Goal: Information Seeking & Learning: Learn about a topic

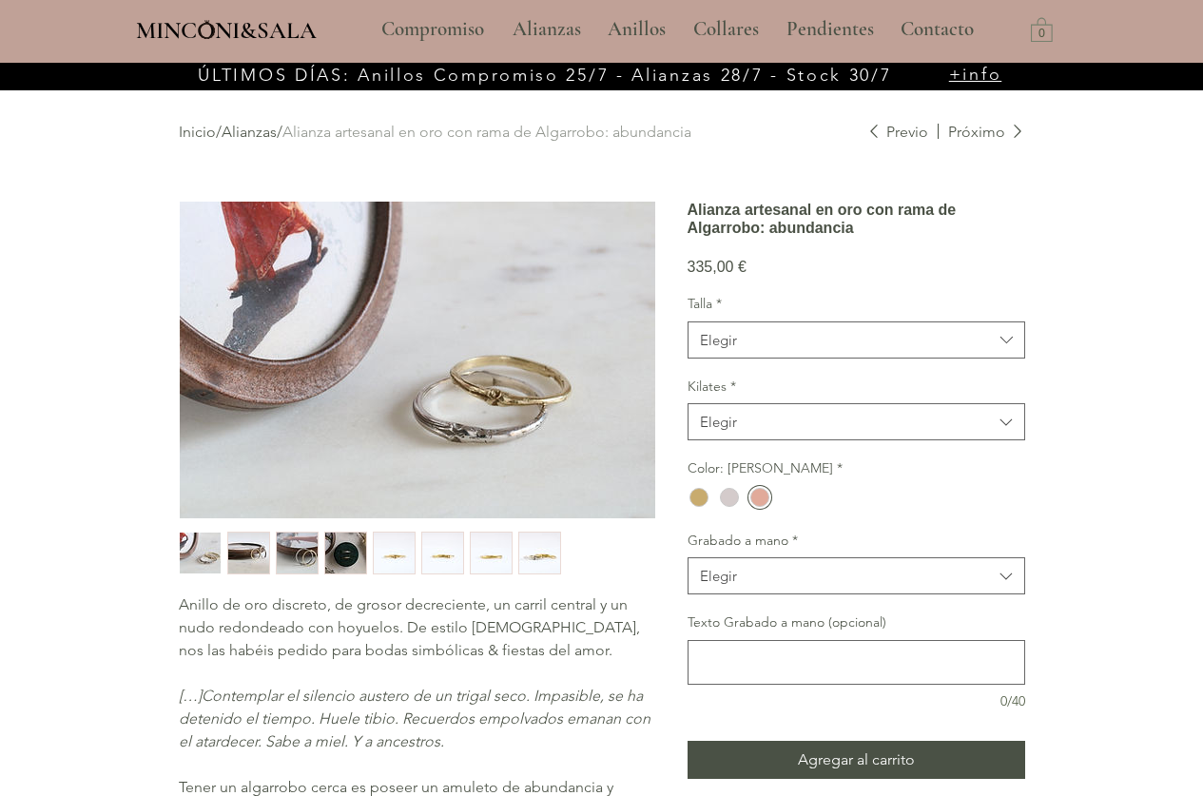
click at [494, 402] on img "main content" at bounding box center [417, 360] width 475 height 317
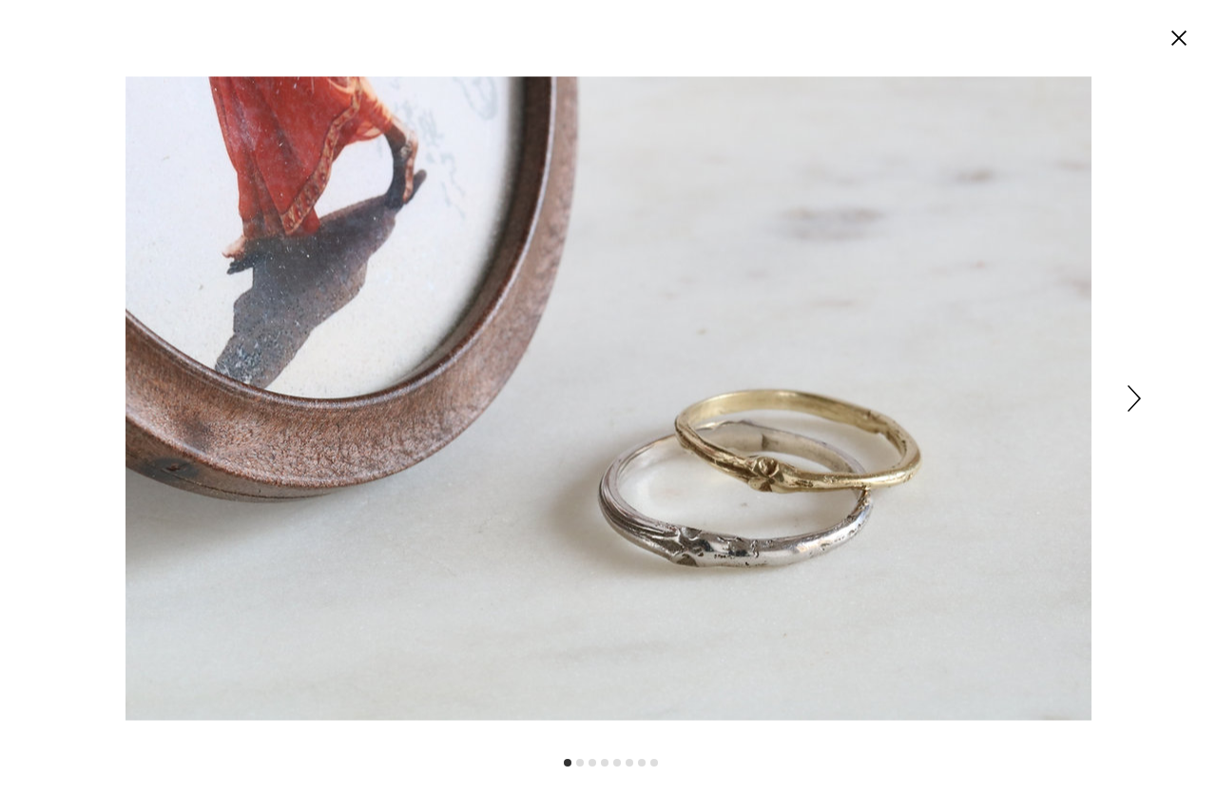
click at [1134, 392] on icon "Siguiente" at bounding box center [1134, 398] width 13 height 27
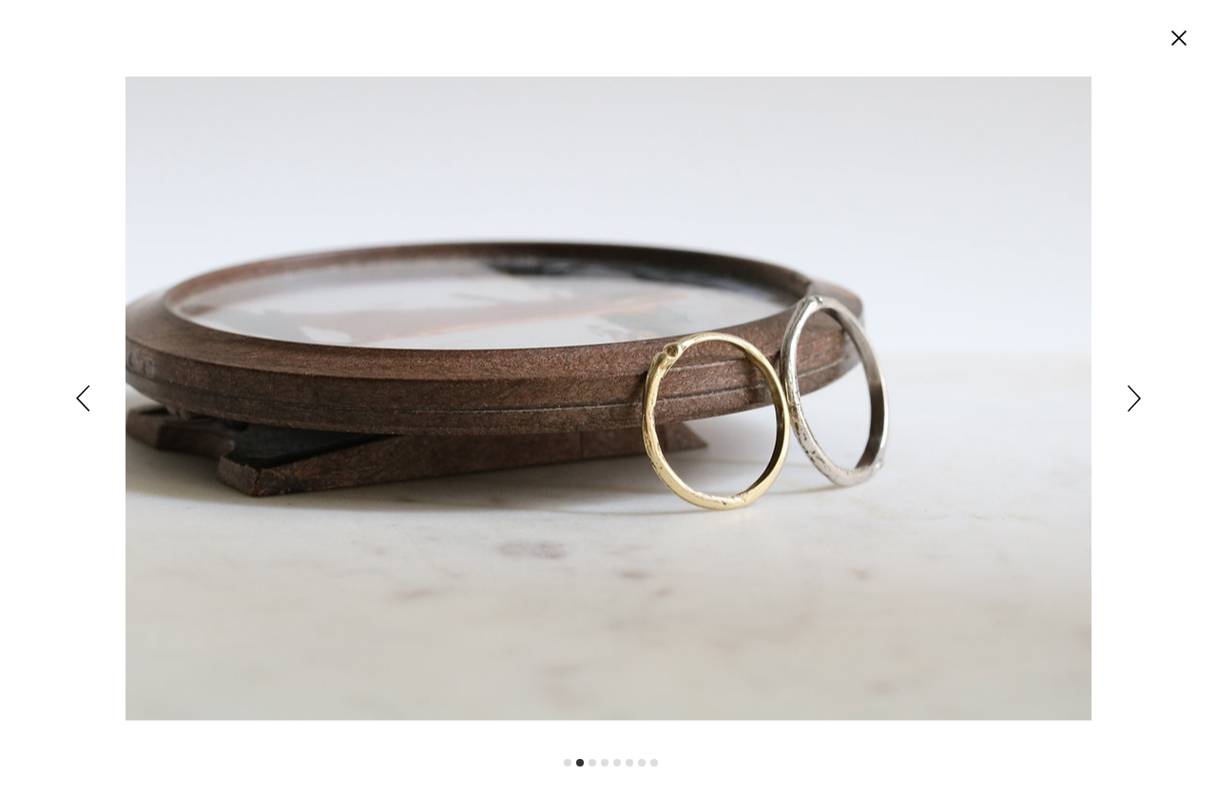
click at [1133, 393] on icon "Siguiente" at bounding box center [1134, 398] width 13 height 27
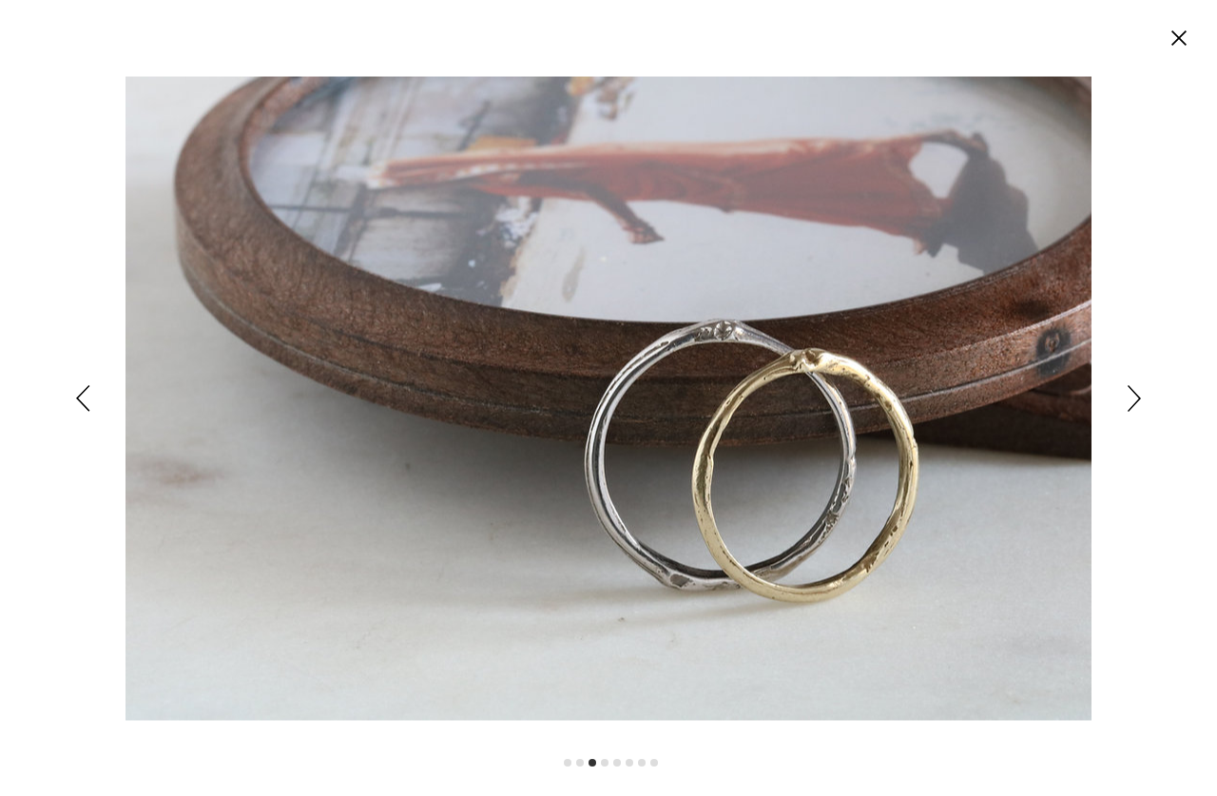
click at [1133, 393] on icon "Siguiente" at bounding box center [1134, 398] width 13 height 27
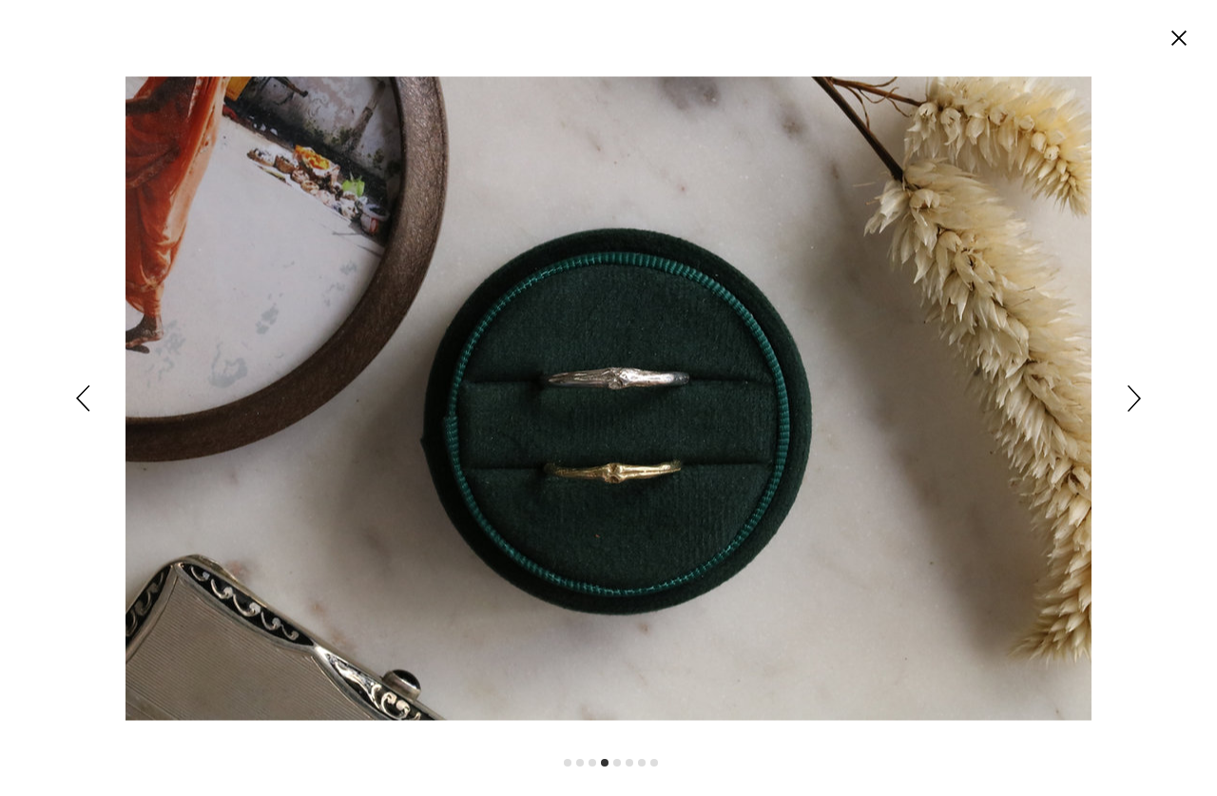
click at [1133, 393] on icon "Siguiente" at bounding box center [1134, 398] width 13 height 27
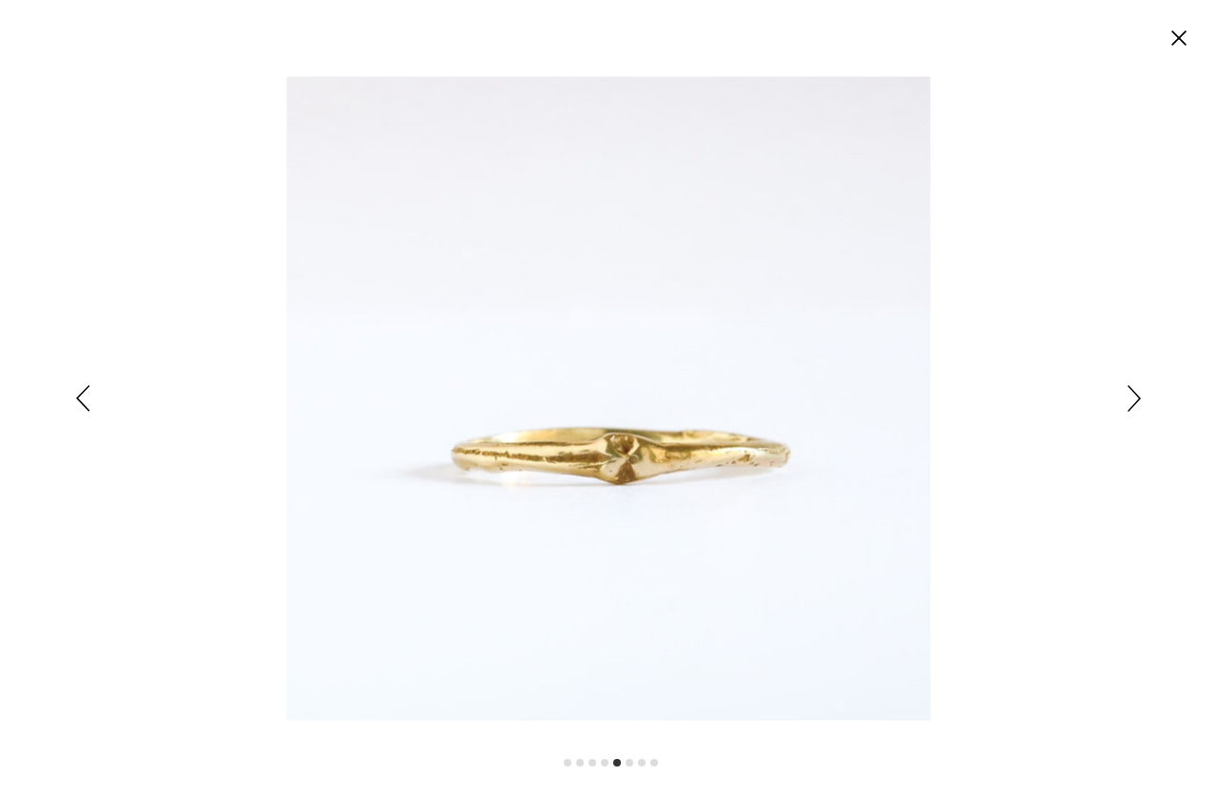
click at [1133, 393] on icon "Siguiente" at bounding box center [1134, 398] width 13 height 27
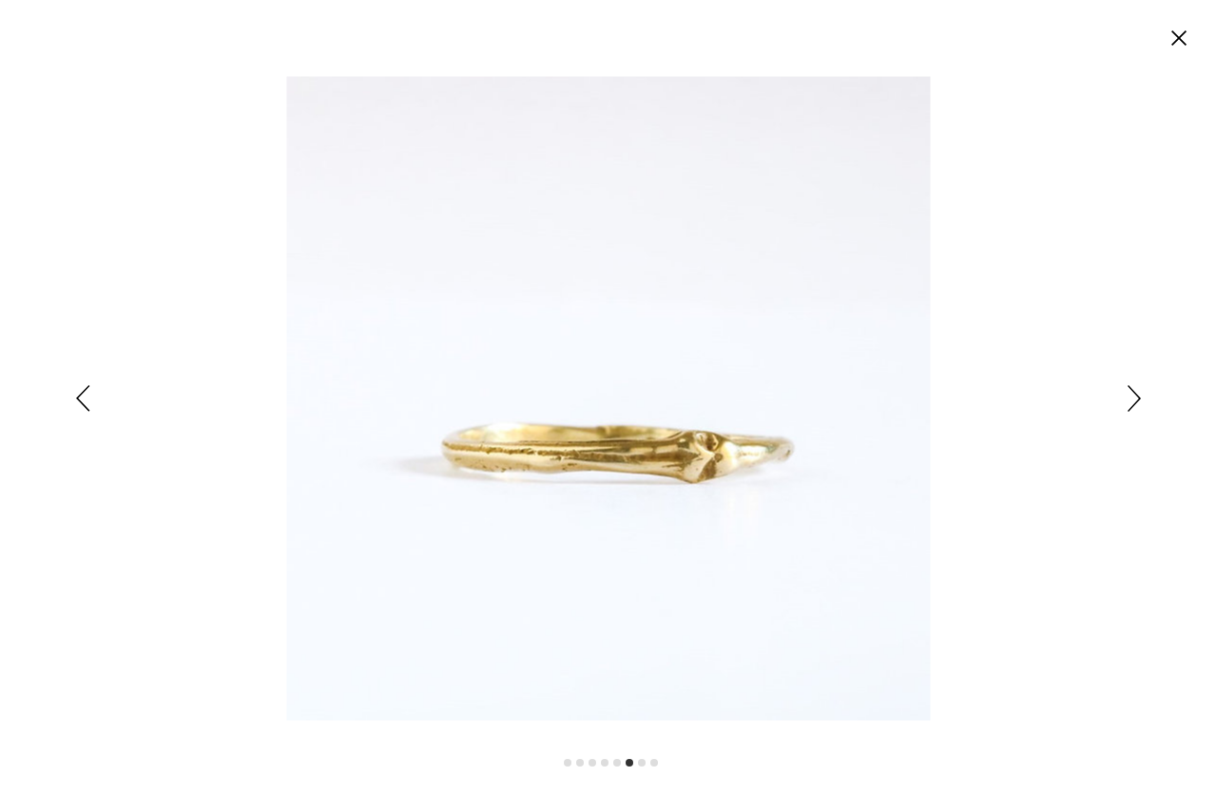
click at [1133, 393] on icon "Siguiente" at bounding box center [1134, 398] width 13 height 27
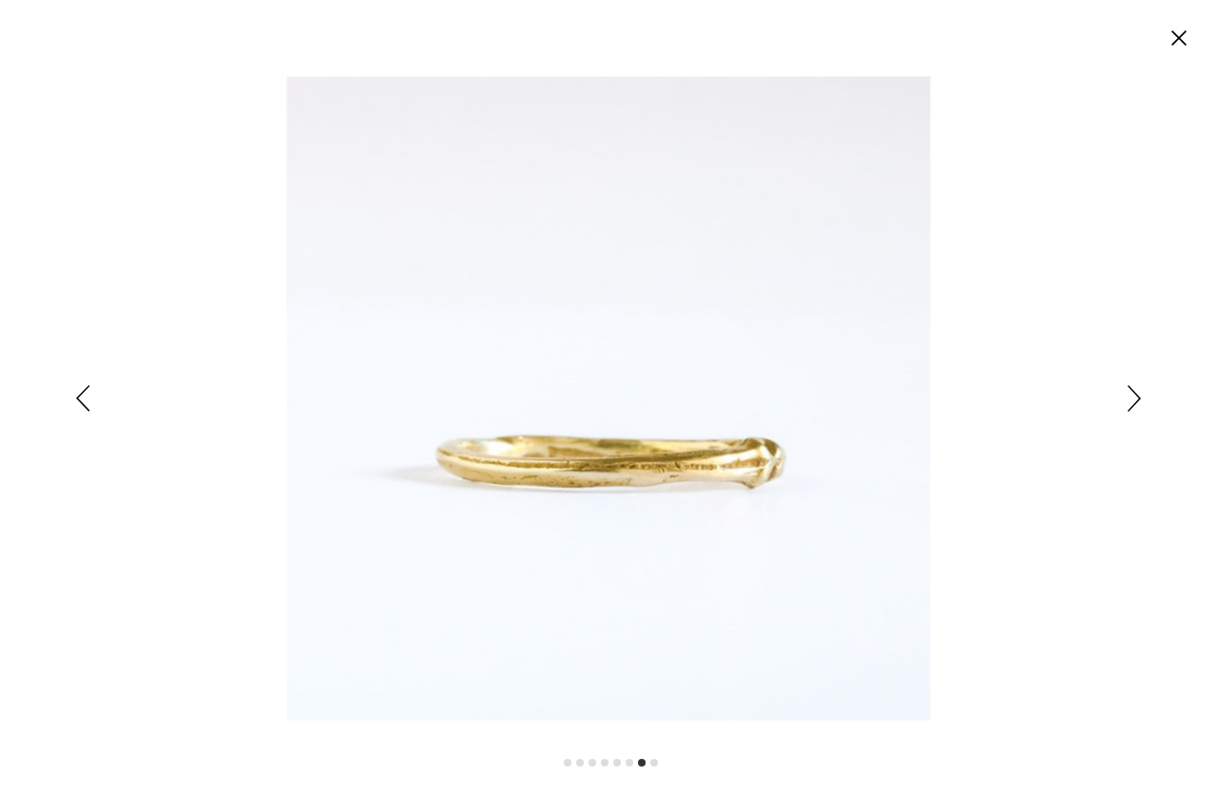
click at [1181, 30] on circle "Cerrar" at bounding box center [1179, 38] width 30 height 30
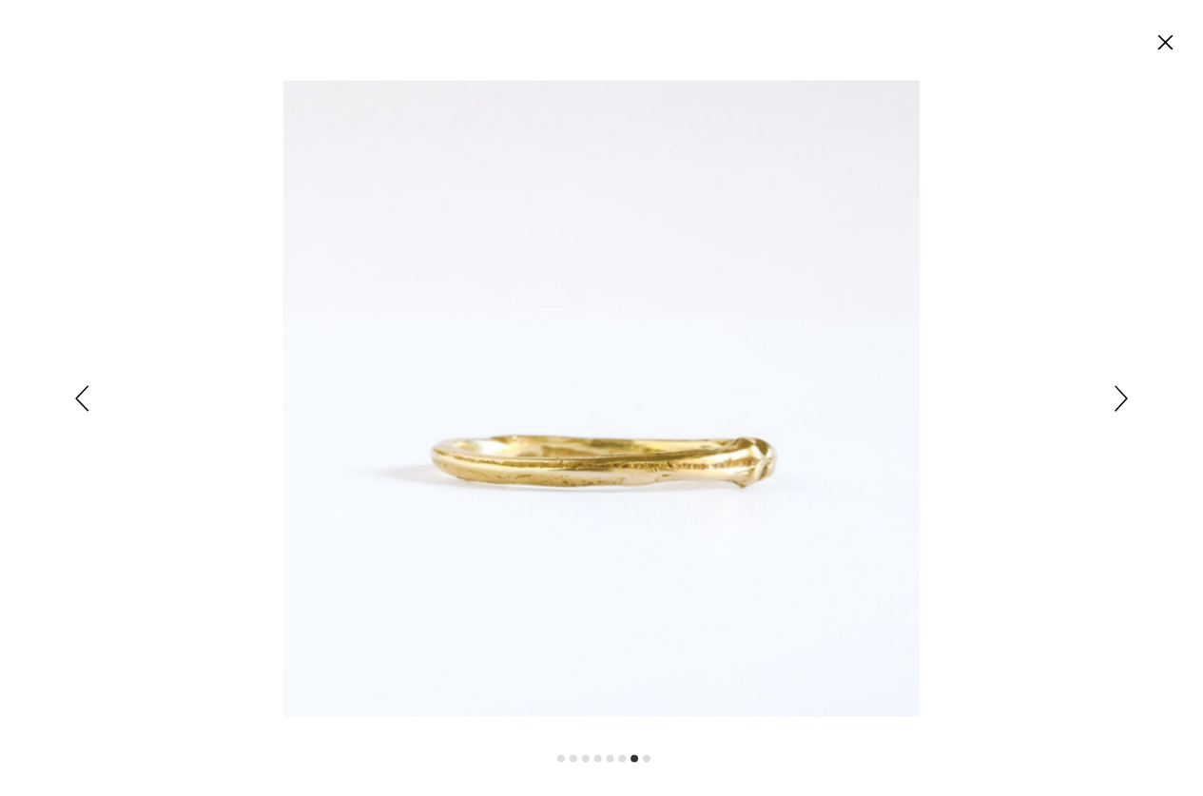
scroll to position [63, 0]
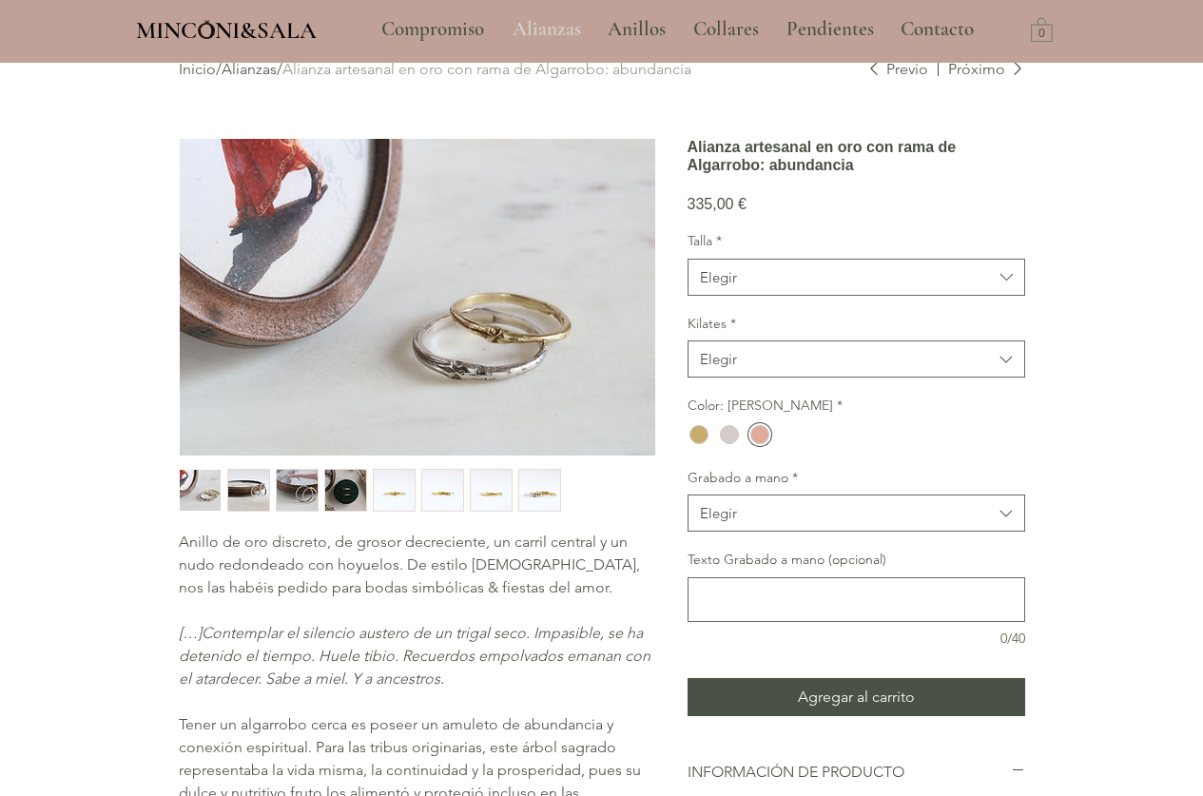
click at [536, 24] on p "Alianzas" at bounding box center [546, 30] width 87 height 48
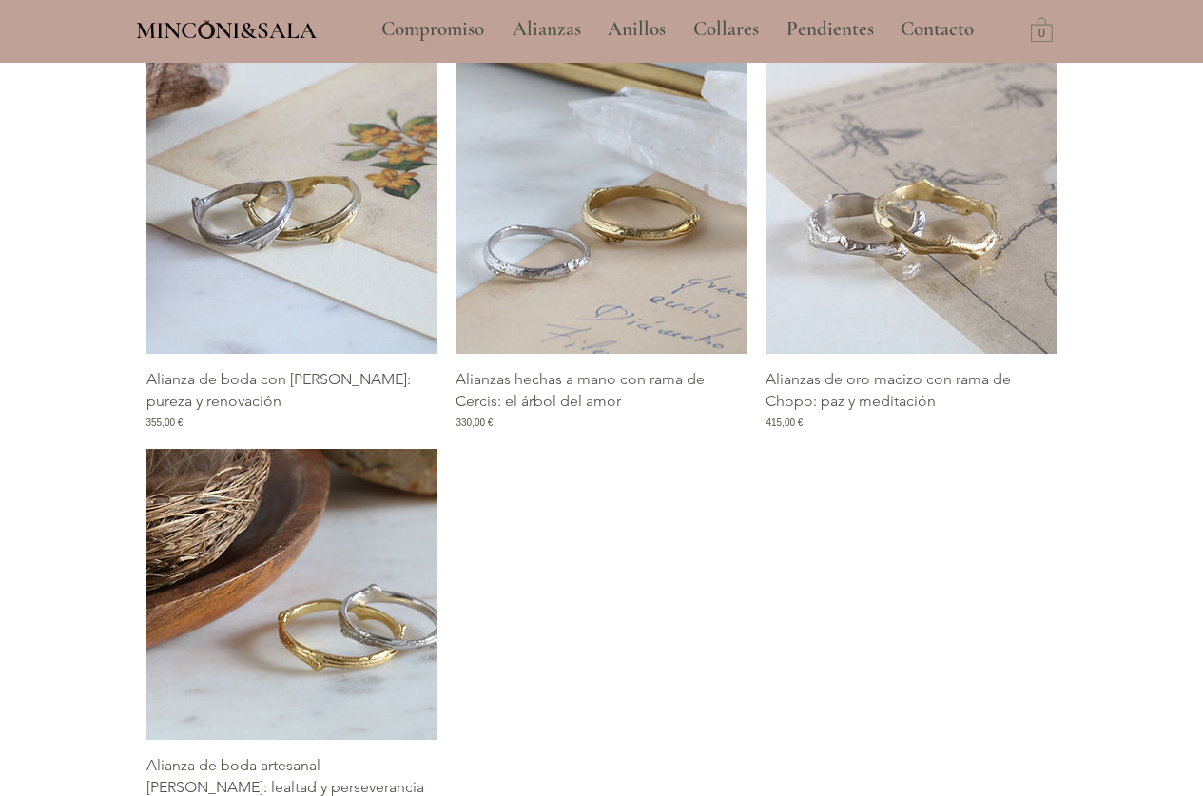
scroll to position [1648, 0]
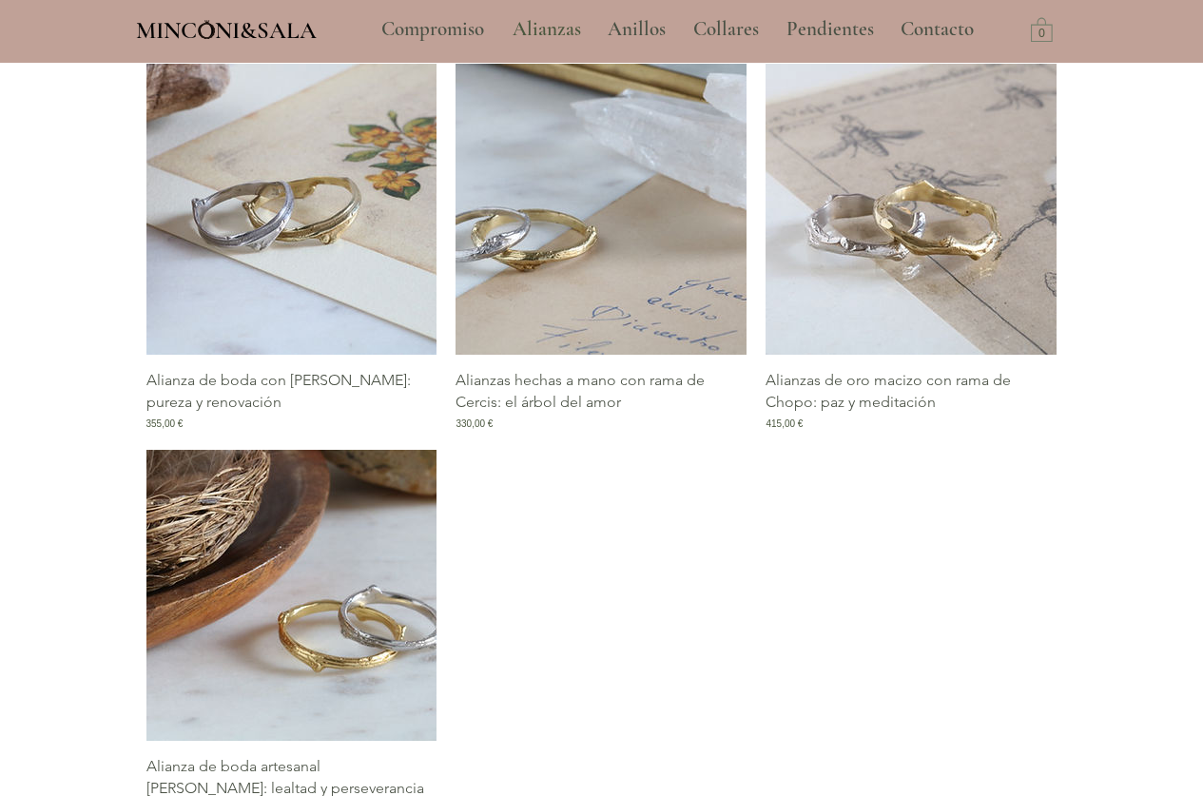
click at [655, 217] on img "Galería de Alianzas hechas a mano con rama de Cercis: el árbol del amor" at bounding box center [600, 209] width 291 height 291
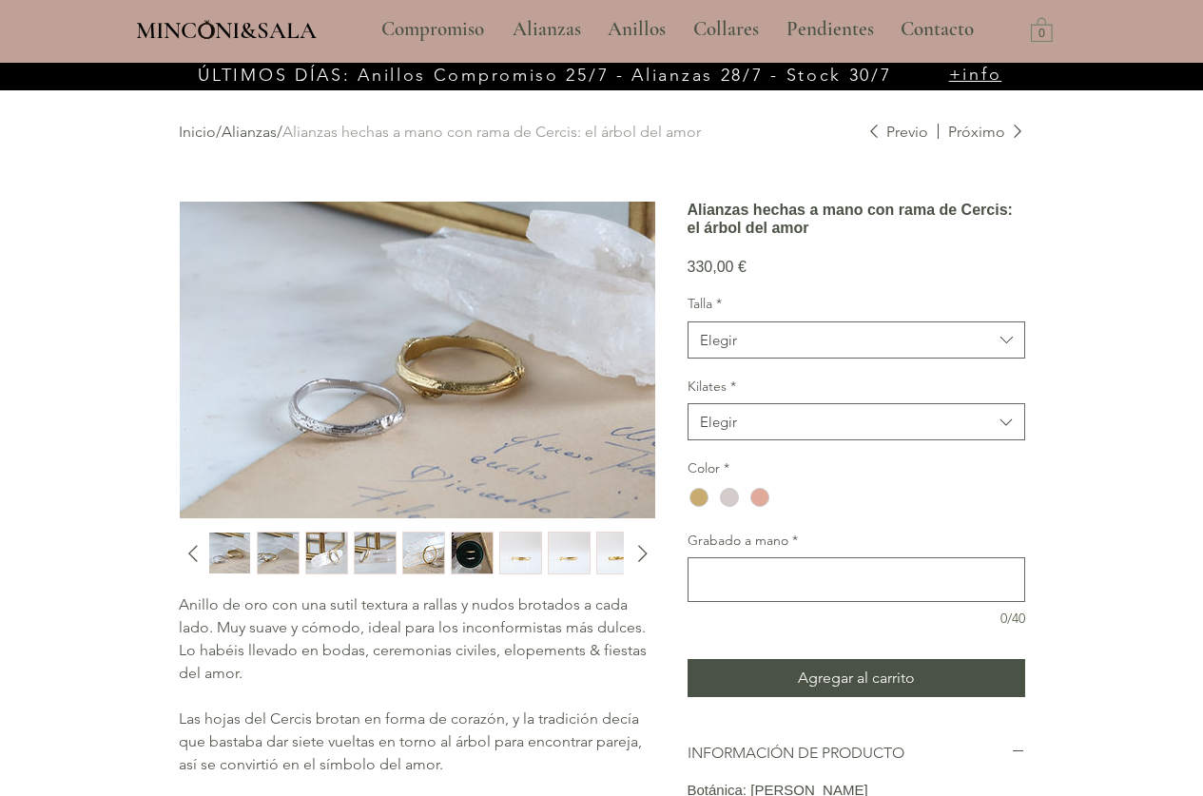
click at [334, 547] on img "3 / 11" at bounding box center [326, 552] width 41 height 41
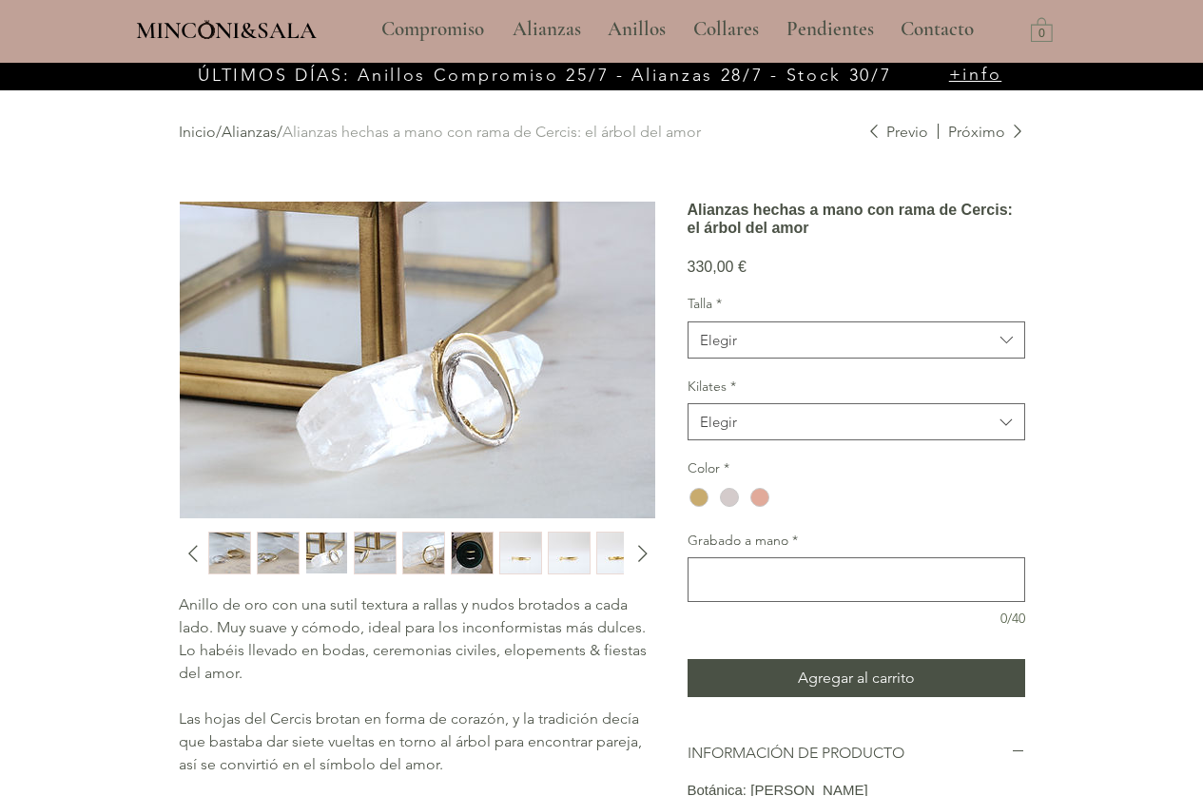
click at [380, 548] on img "4 / 11" at bounding box center [375, 552] width 41 height 41
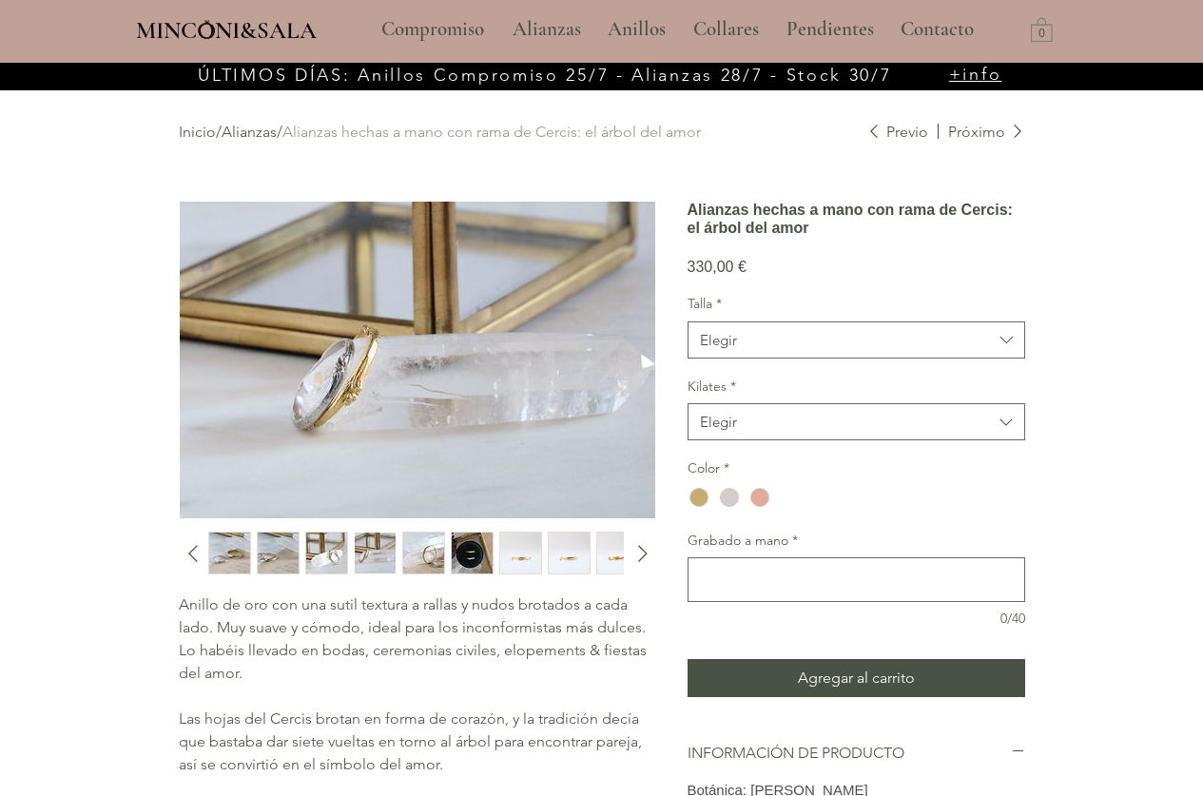
click at [441, 550] on img "5 / 11" at bounding box center [423, 552] width 41 height 41
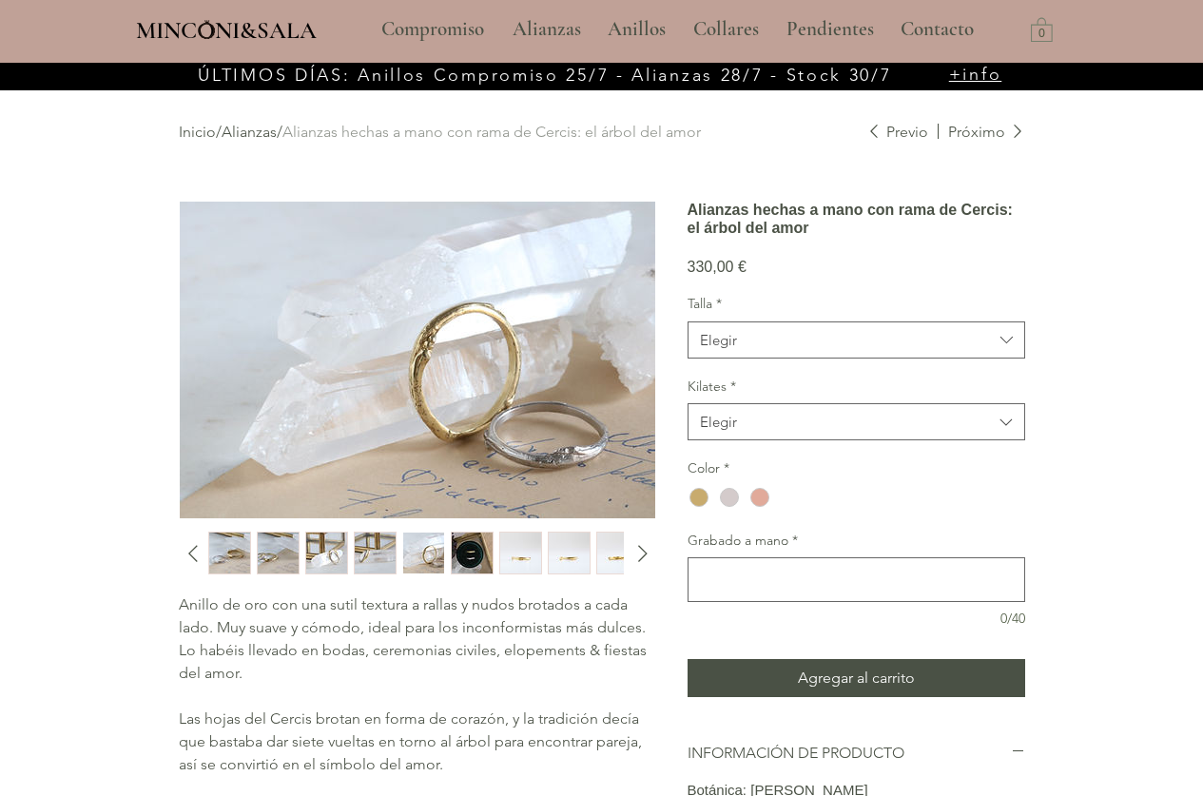
click at [468, 549] on img "6 / 11" at bounding box center [472, 552] width 41 height 41
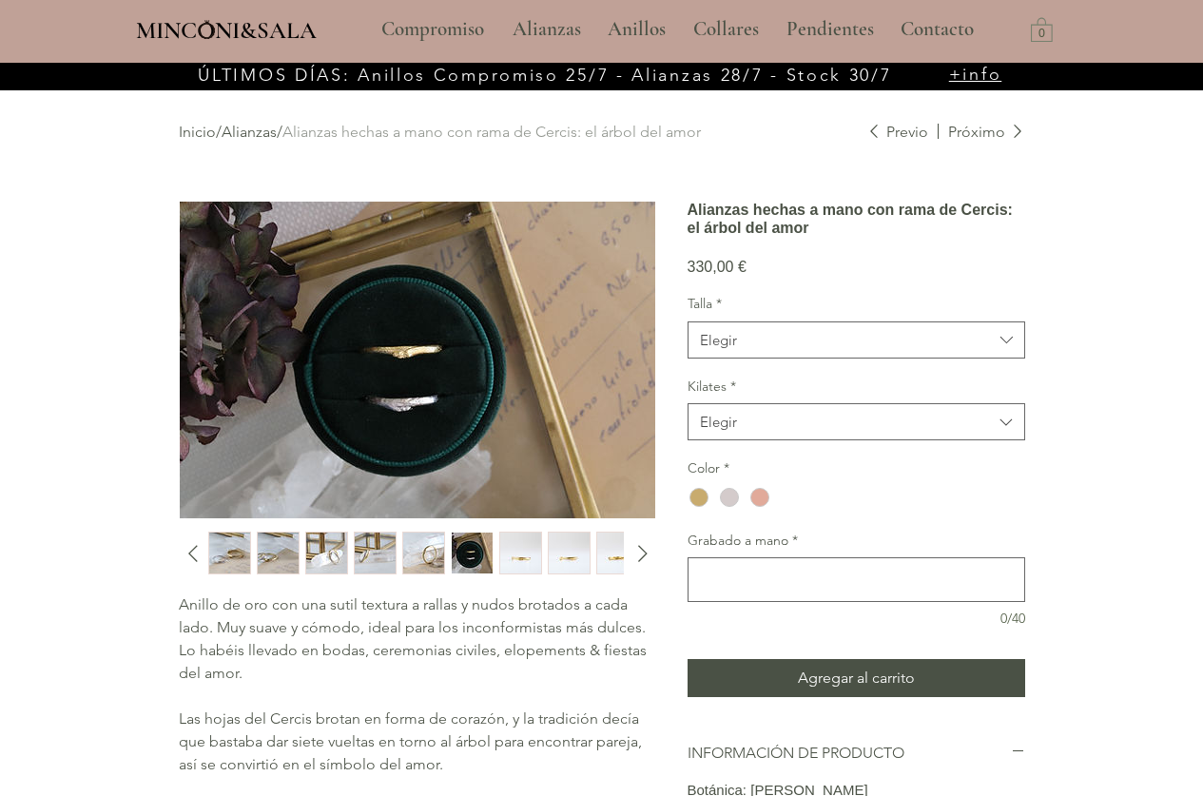
click at [516, 552] on img "7 / 11" at bounding box center [520, 552] width 41 height 41
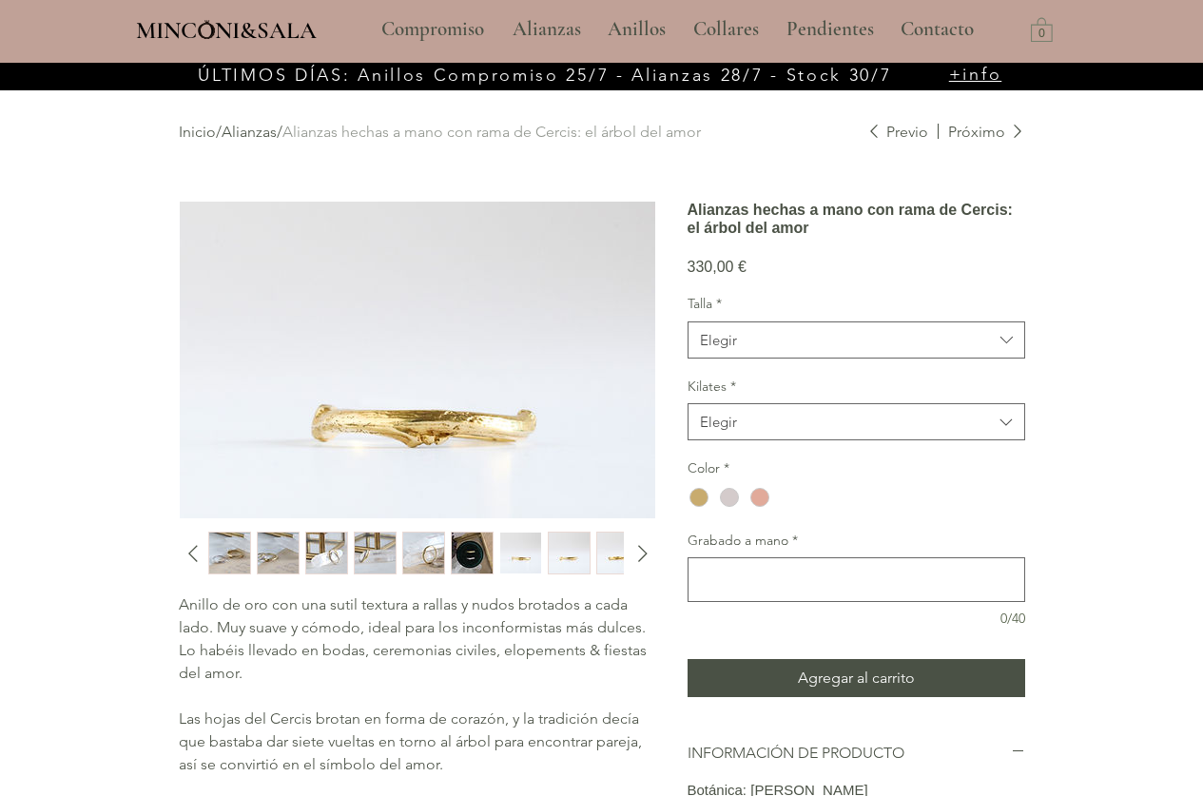
click at [540, 556] on img "7 / 11" at bounding box center [520, 552] width 41 height 41
click at [557, 557] on img "8 / 11" at bounding box center [569, 552] width 41 height 41
click at [641, 556] on icon "Diapositiva siguiente" at bounding box center [643, 553] width 29 height 29
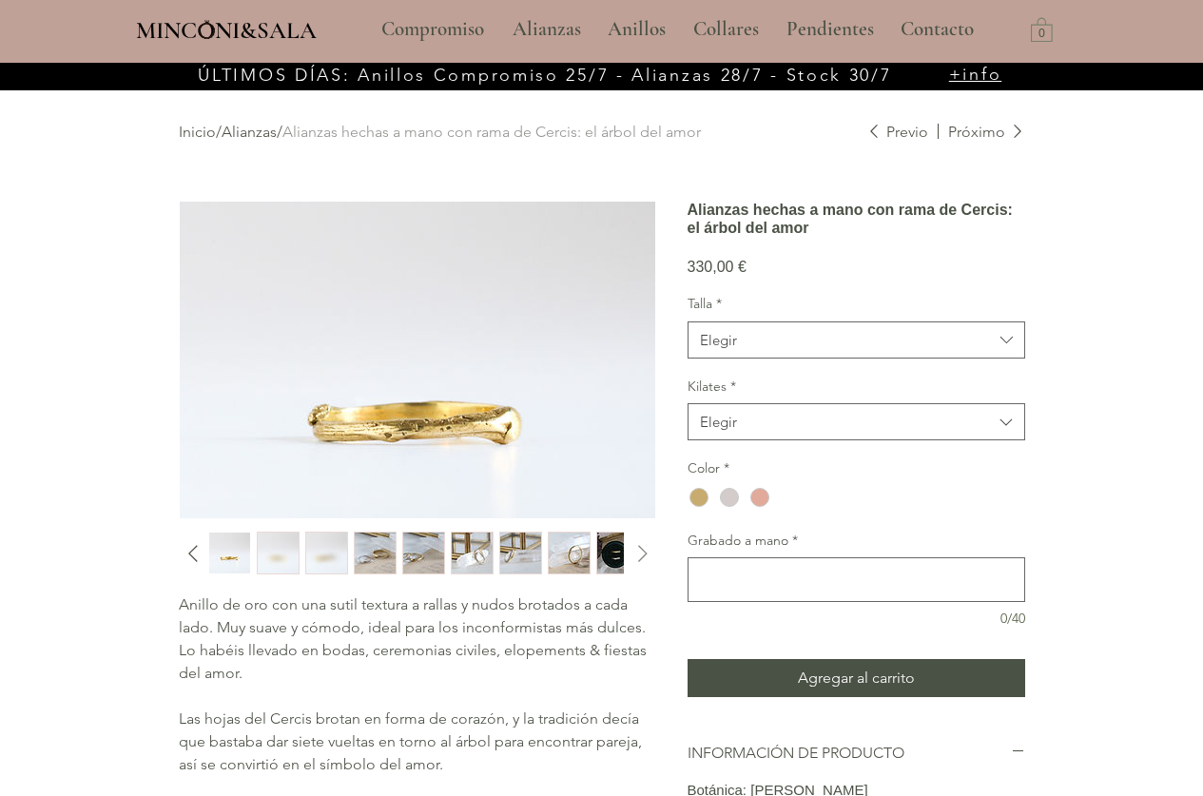
click at [641, 556] on icon "Diapositiva siguiente" at bounding box center [643, 553] width 29 height 29
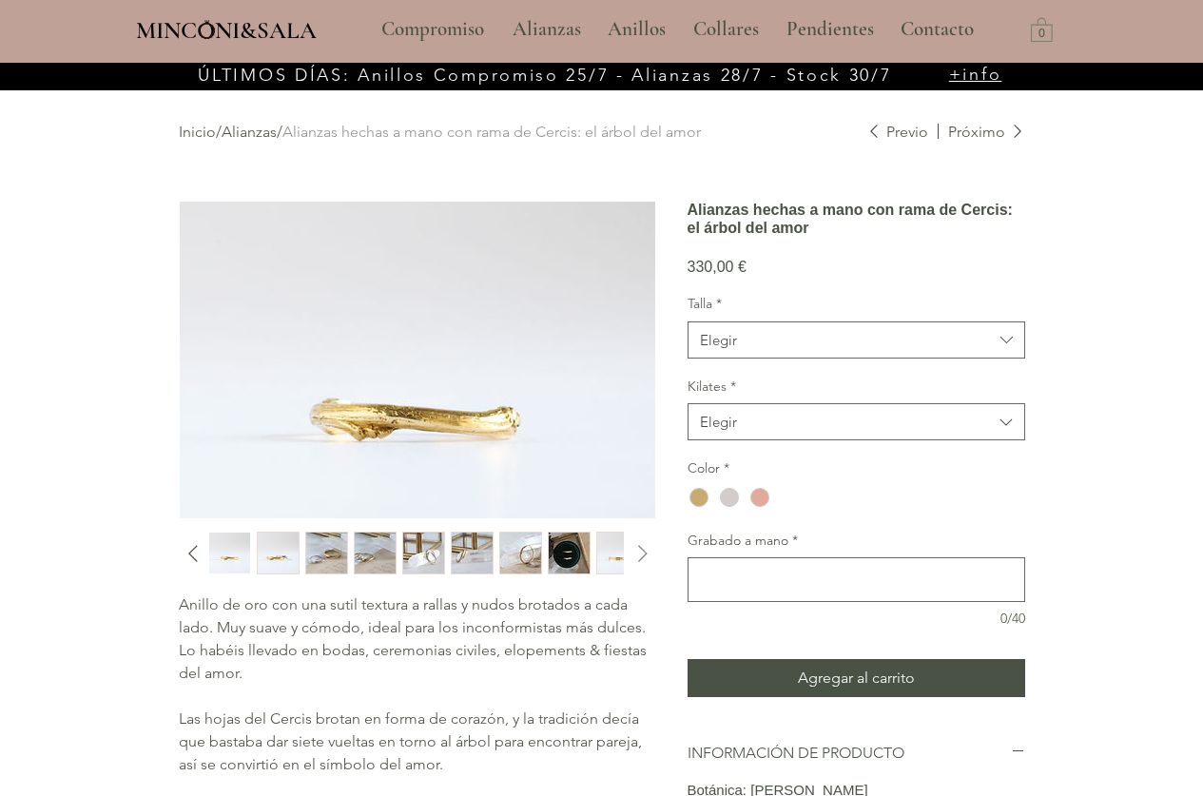
click at [641, 556] on icon "Diapositiva siguiente" at bounding box center [643, 553] width 29 height 29
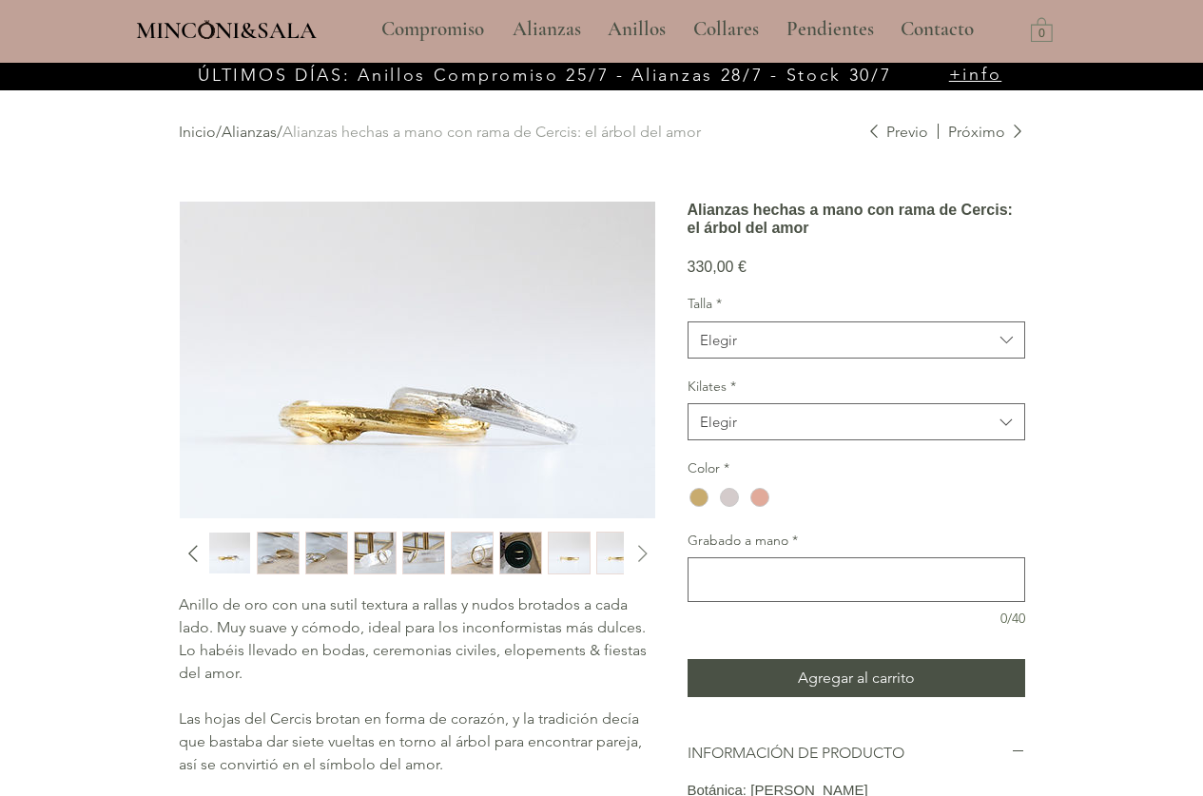
click at [641, 556] on icon "Diapositiva siguiente" at bounding box center [643, 553] width 29 height 29
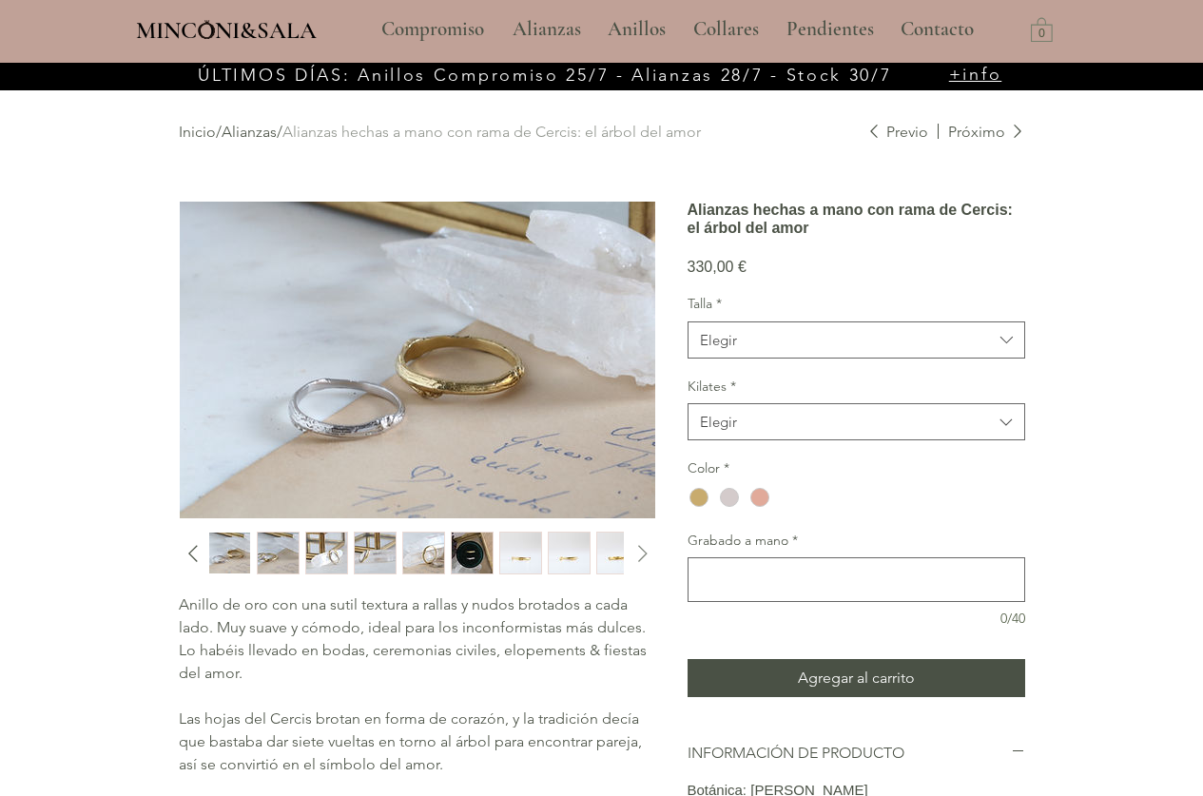
click at [641, 556] on icon "Diapositiva siguiente" at bounding box center [643, 553] width 29 height 29
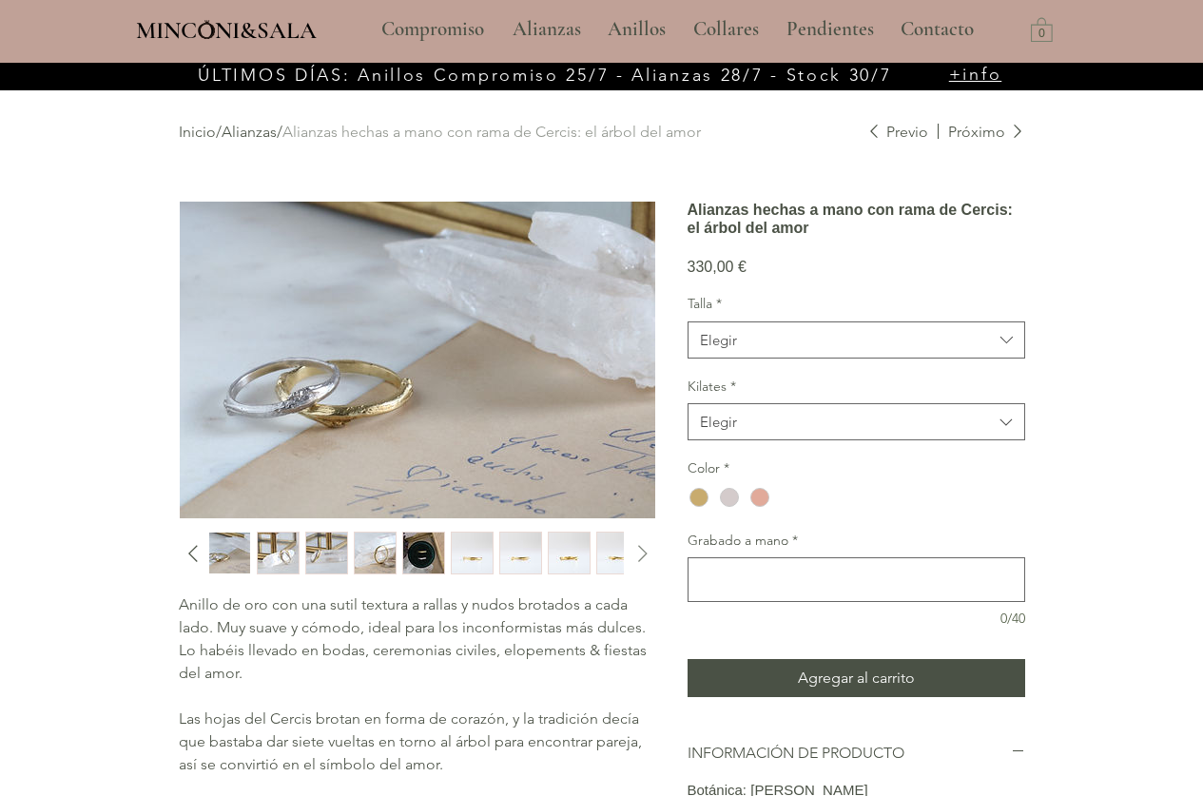
click at [641, 556] on icon "Diapositiva siguiente" at bounding box center [643, 553] width 29 height 29
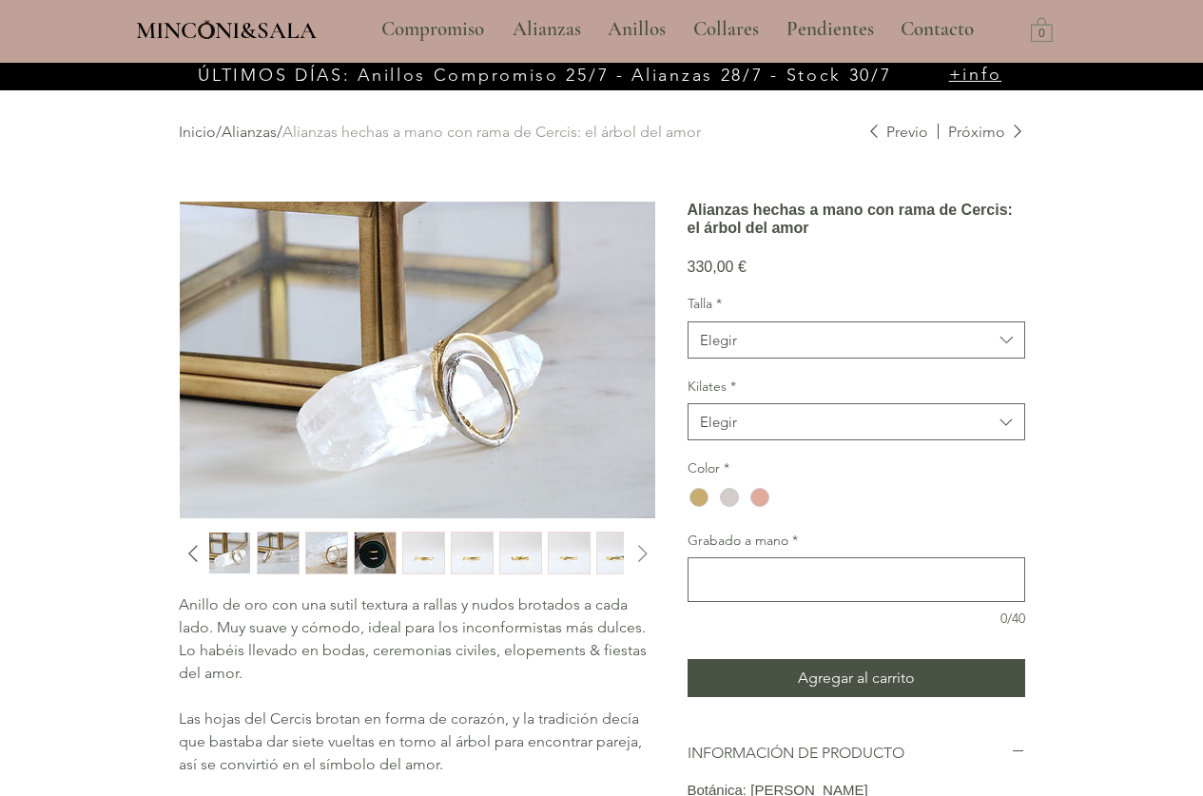
click at [641, 556] on icon "Diapositiva siguiente" at bounding box center [643, 553] width 29 height 29
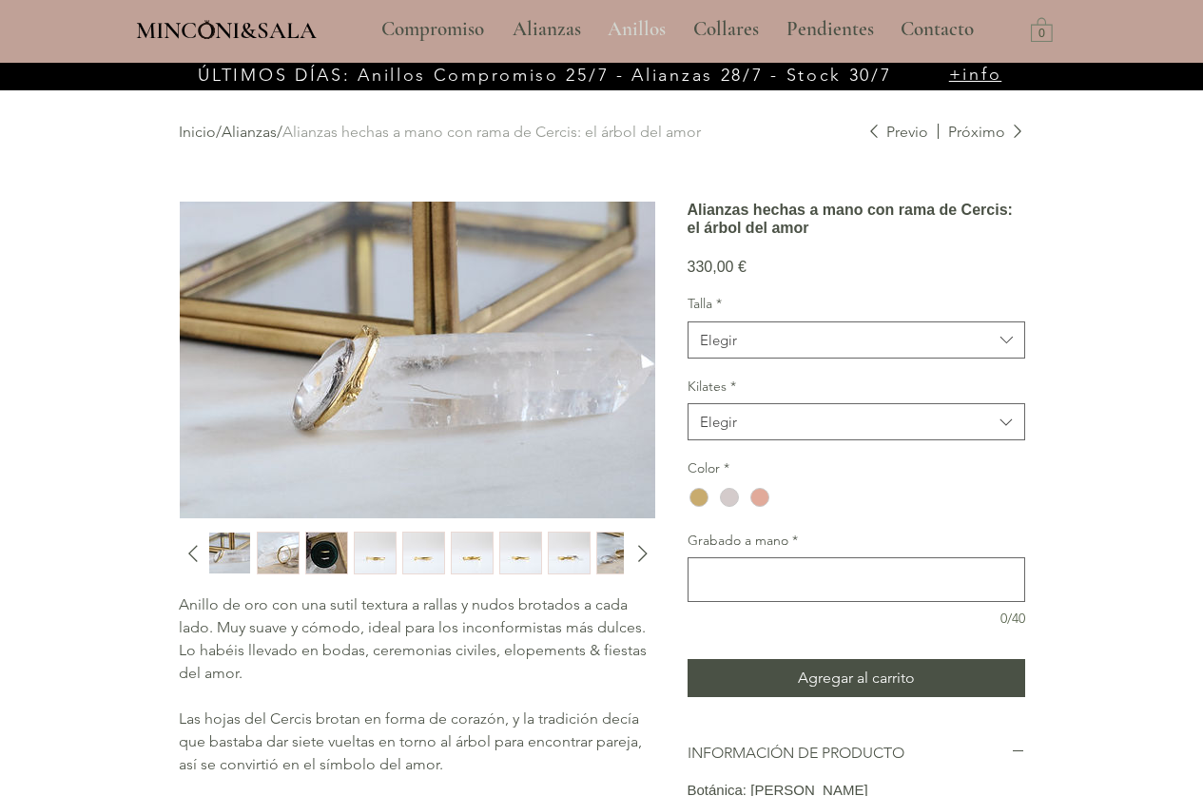
click at [612, 26] on p "Anillos" at bounding box center [636, 30] width 77 height 48
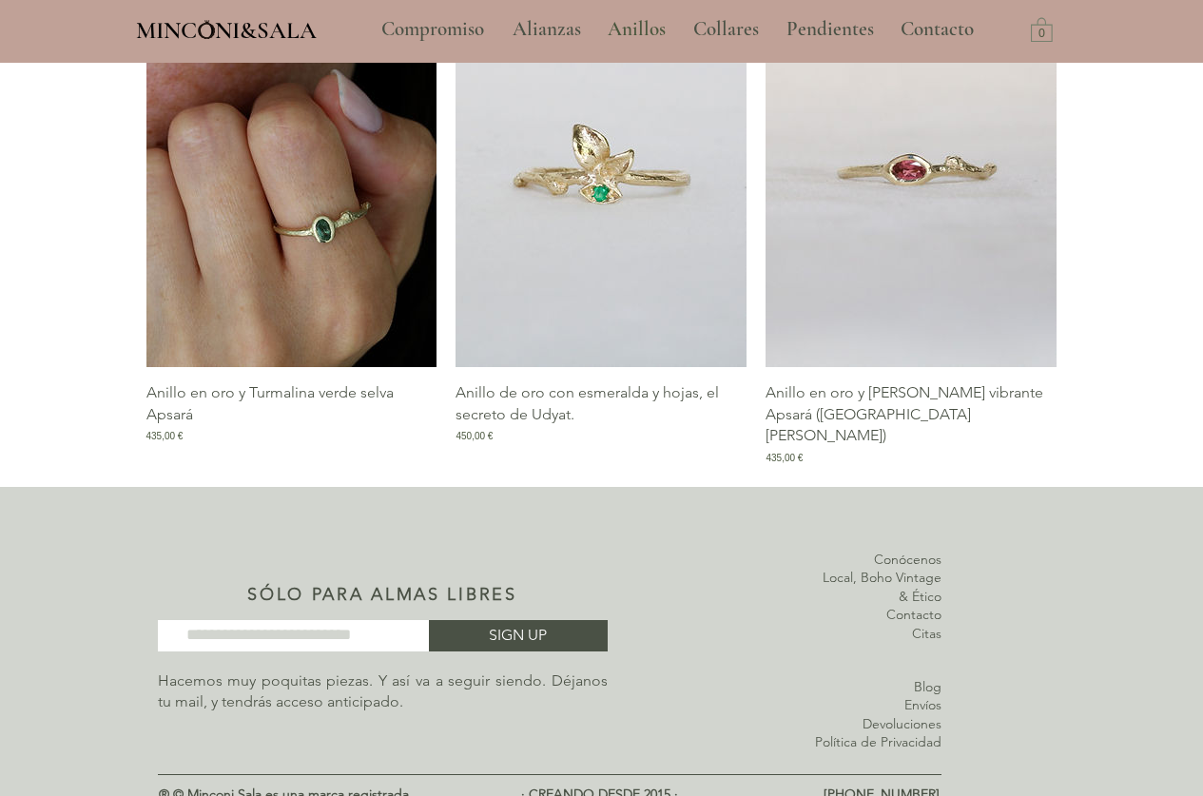
scroll to position [2486, 0]
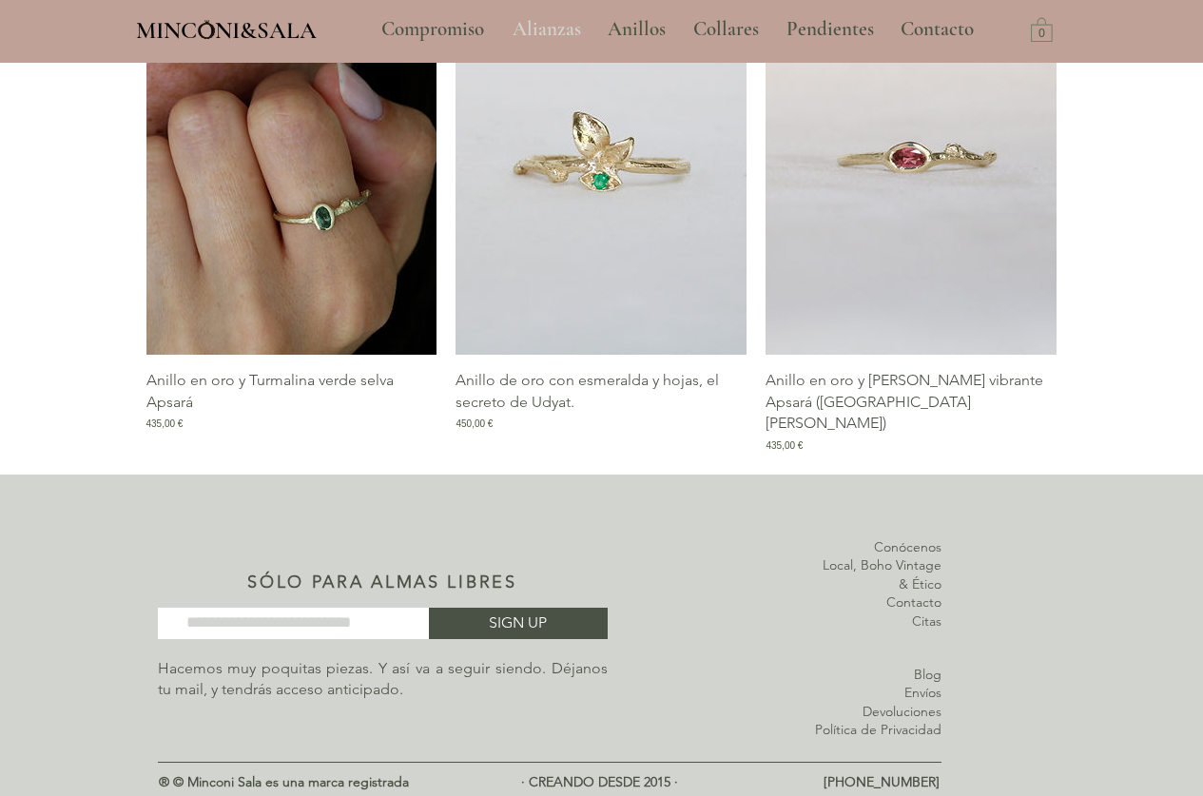
click at [553, 21] on p "Alianzas" at bounding box center [546, 30] width 87 height 48
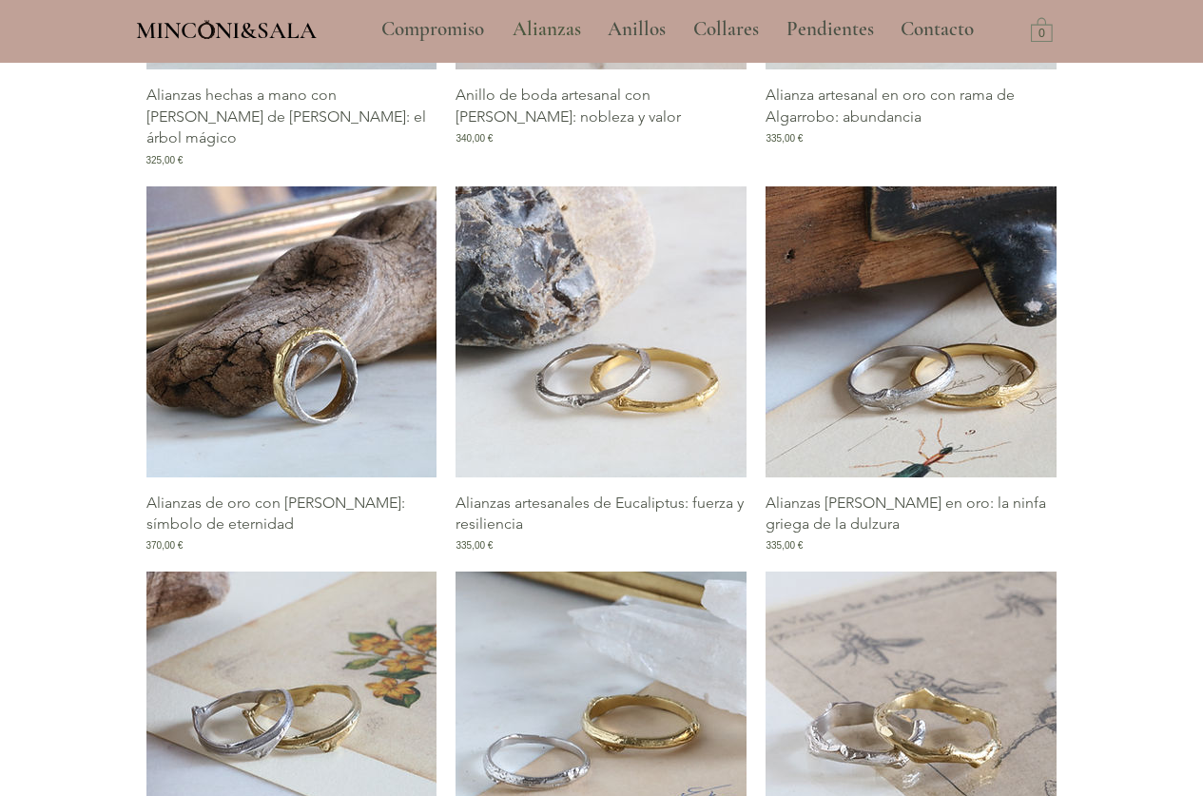
scroll to position [1141, 0]
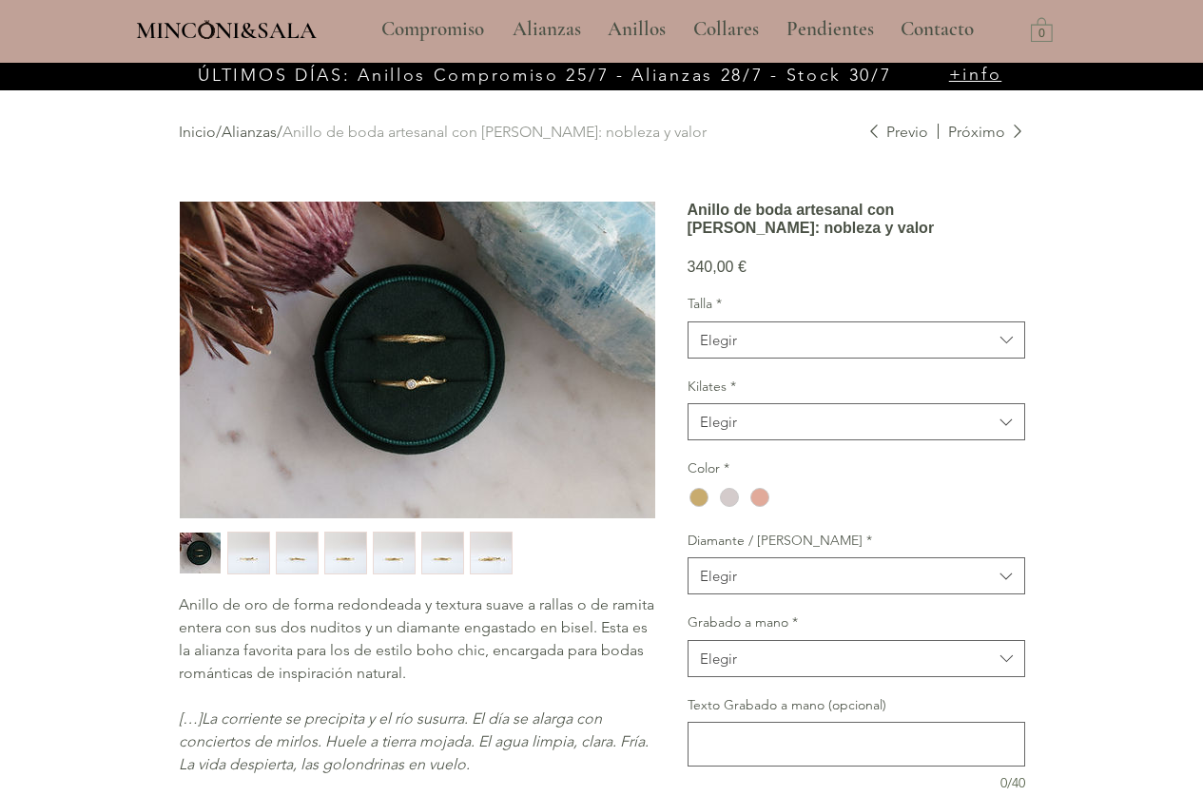
click at [269, 546] on div "2 / 7" at bounding box center [248, 553] width 43 height 43
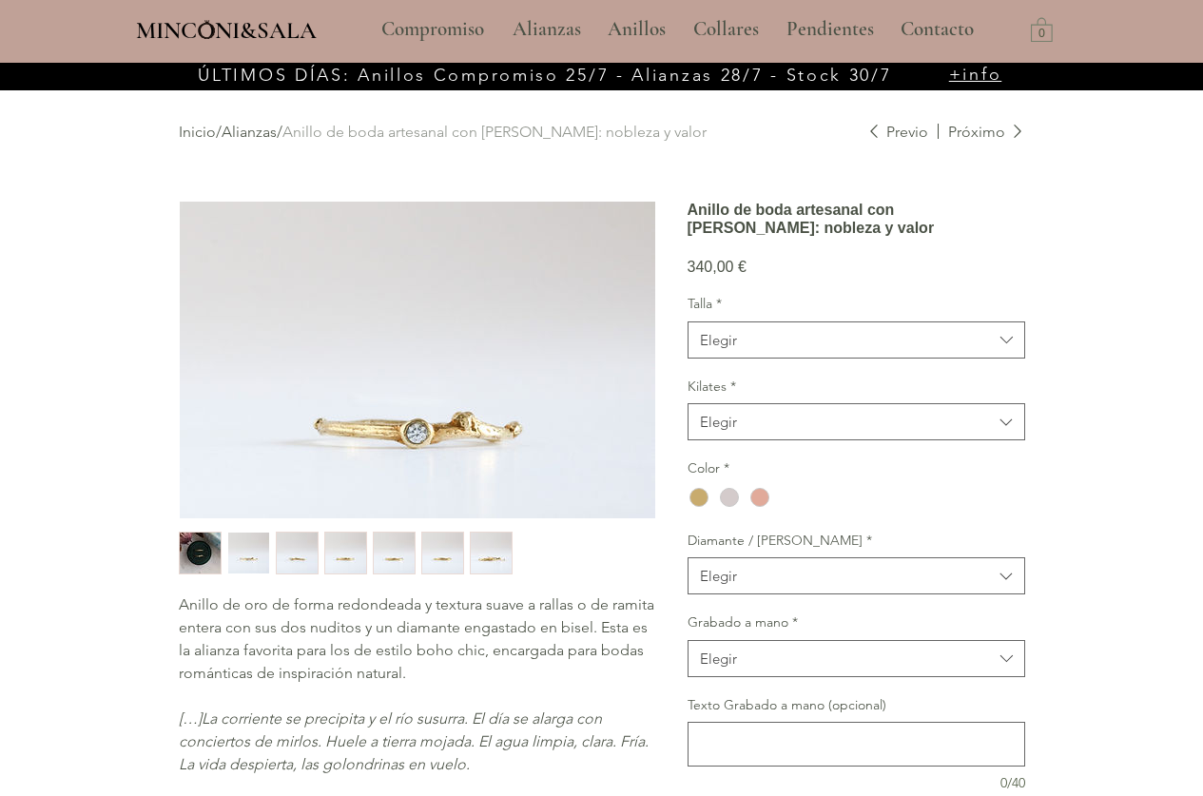
click at [295, 556] on img "3 / 7" at bounding box center [297, 552] width 41 height 41
click at [337, 552] on img "4 / 7" at bounding box center [345, 552] width 41 height 41
click at [383, 553] on img "5 / 7" at bounding box center [394, 552] width 41 height 41
click at [424, 554] on div "main content" at bounding box center [416, 553] width 475 height 43
click at [424, 554] on img "6 / 7" at bounding box center [442, 552] width 41 height 41
